Goal: Task Accomplishment & Management: Use online tool/utility

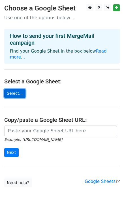
click at [8, 89] on link "Select..." at bounding box center [14, 93] width 21 height 9
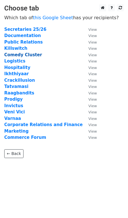
click at [19, 53] on strong "Comedy Cluster" at bounding box center [23, 54] width 38 height 5
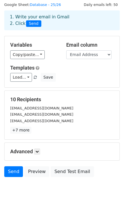
scroll to position [24, 0]
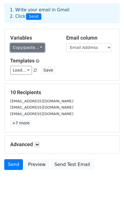
click at [36, 47] on link "Copy/paste..." at bounding box center [27, 47] width 34 height 9
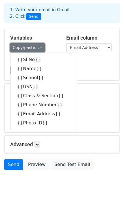
click at [36, 47] on link "Copy/paste..." at bounding box center [27, 47] width 34 height 9
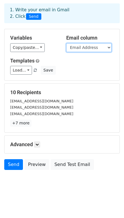
click at [106, 48] on select "Sl No Name School USN Class & Section Phone Number Email Address Photo ID" at bounding box center [88, 47] width 45 height 9
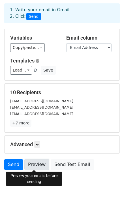
click at [34, 163] on link "Preview" at bounding box center [36, 164] width 25 height 11
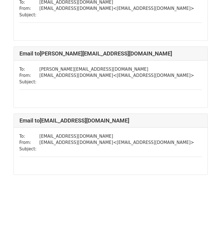
scroll to position [567, 0]
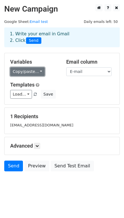
click at [34, 70] on link "Copy/paste..." at bounding box center [27, 71] width 34 height 9
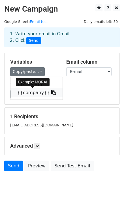
click at [24, 92] on link "{{company}}" at bounding box center [36, 92] width 52 height 9
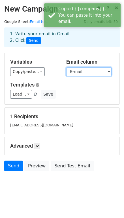
click at [96, 72] on select "E-mail company" at bounding box center [88, 71] width 45 height 9
click at [66, 67] on select "E-mail company" at bounding box center [88, 71] width 45 height 9
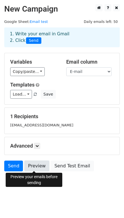
click at [30, 165] on link "Preview" at bounding box center [36, 165] width 25 height 11
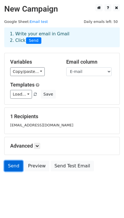
click at [11, 168] on link "Send" at bounding box center [13, 165] width 19 height 11
click at [15, 166] on link "Send" at bounding box center [13, 165] width 19 height 11
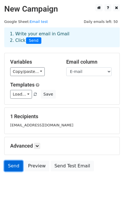
click at [15, 166] on link "Send" at bounding box center [13, 165] width 19 height 11
click at [40, 185] on body "New Campaign Daily emails left: 50 Google Sheet: Email test 1. Write your email…" at bounding box center [62, 100] width 124 height 192
click at [8, 165] on link "Send" at bounding box center [13, 165] width 19 height 11
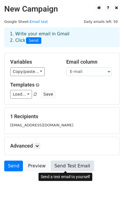
click at [65, 167] on link "Send Test Email" at bounding box center [71, 165] width 43 height 11
